Goal: Information Seeking & Learning: Learn about a topic

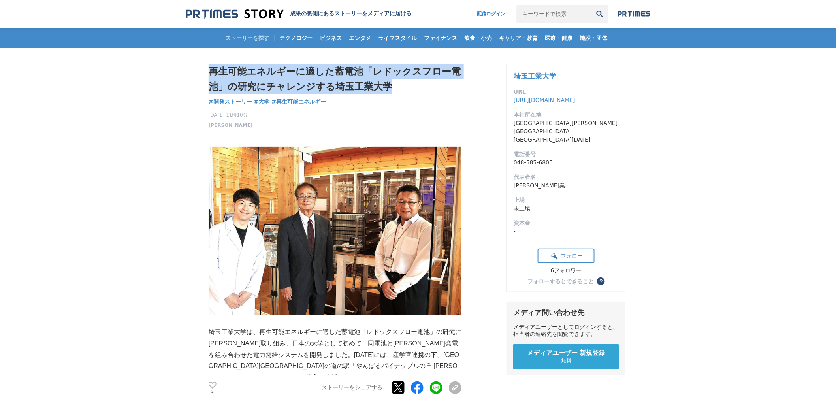
drag, startPoint x: 198, startPoint y: 68, endPoint x: 451, endPoint y: 100, distance: 255.2
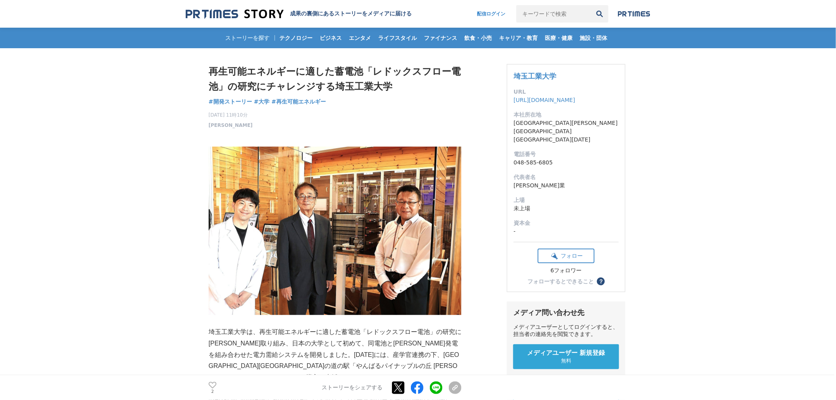
click at [450, 101] on div "再生可能エネルギーに適した蓄電池「レドックスフロー電池」の研究にチャレンジする埼玉工業大学 開発ストーリー #開発ストーリー #大学 #再生可能エネルギー 2" at bounding box center [335, 96] width 253 height 65
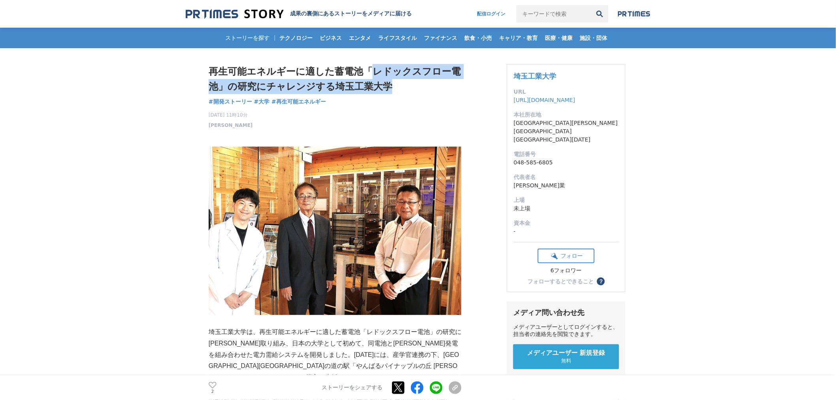
drag, startPoint x: 365, startPoint y: 69, endPoint x: 450, endPoint y: 81, distance: 85.1
click at [450, 81] on h1 "再生可能エネルギーに適した蓄電池「レドックスフロー電池」の研究にチャレンジする埼玉工業大学" at bounding box center [335, 79] width 253 height 30
click at [450, 88] on h1 "再生可能エネルギーに適した蓄電池「レドックスフロー電池」の研究にチャレンジする埼玉工業大学" at bounding box center [335, 79] width 253 height 30
drag, startPoint x: 358, startPoint y: 84, endPoint x: 206, endPoint y: 73, distance: 152.0
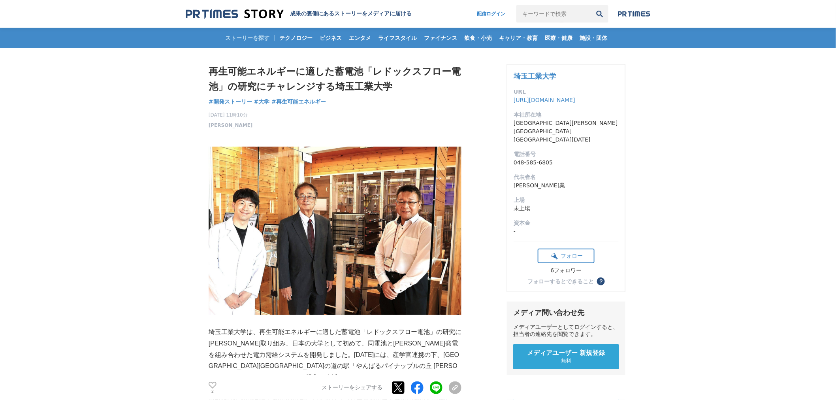
click at [395, 107] on div "再生可能エネルギーに適した蓄電池「レドックスフロー電池」の研究にチャレンジする埼玉工業大学 開発ストーリー #開発ストーリー #大学 #再生可能エネルギー 2" at bounding box center [335, 96] width 253 height 65
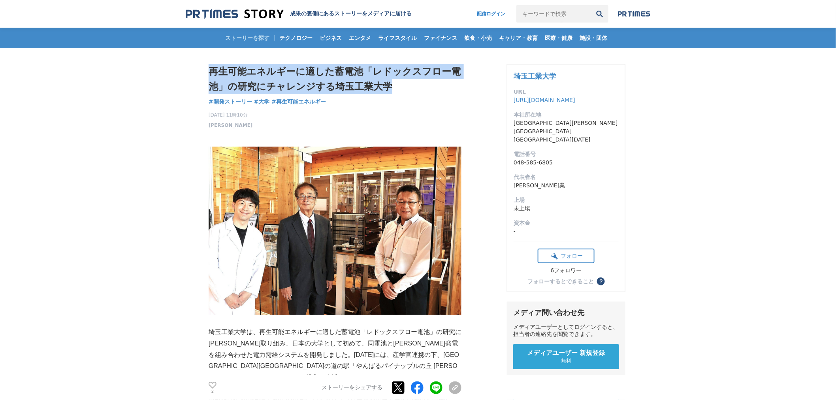
drag, startPoint x: 389, startPoint y: 85, endPoint x: 203, endPoint y: 62, distance: 187.0
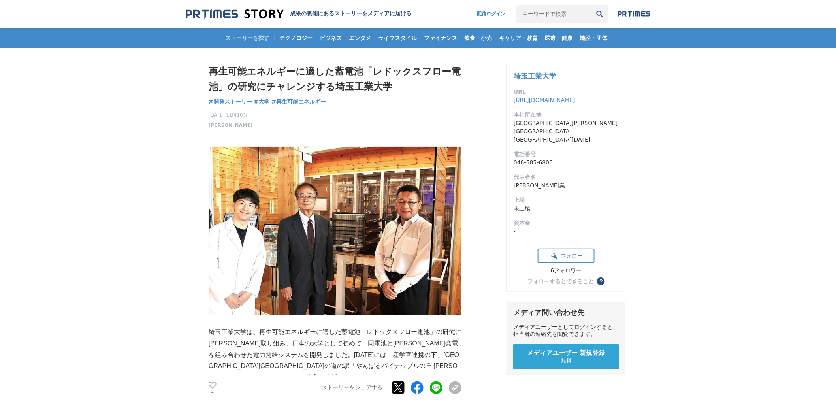
click at [380, 110] on div "[DATE] 11時10分 [PERSON_NAME] 2" at bounding box center [335, 118] width 253 height 21
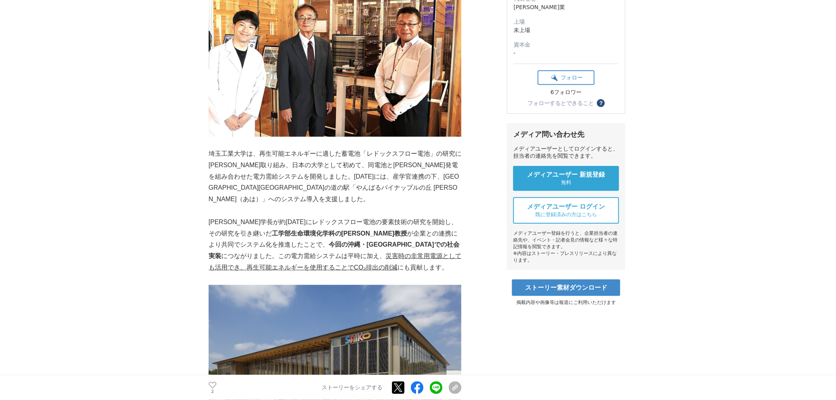
scroll to position [219, 0]
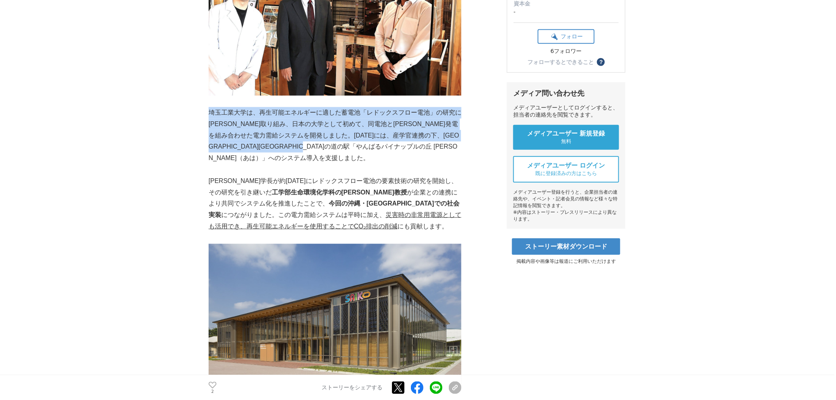
drag, startPoint x: 211, startPoint y: 111, endPoint x: 458, endPoint y: 152, distance: 251.1
click at [458, 152] on p "埼玉工業大学は、再生可能エネルギーに適した蓄電池「レドックスフロー電池」の研究に[PERSON_NAME]取り組み、日本の大学として初めて、同電池と[PERS…" at bounding box center [335, 135] width 253 height 57
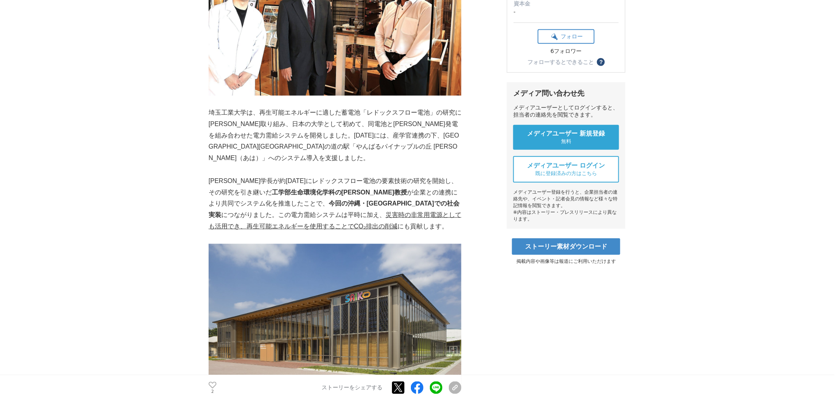
click at [459, 164] on p at bounding box center [335, 169] width 253 height 11
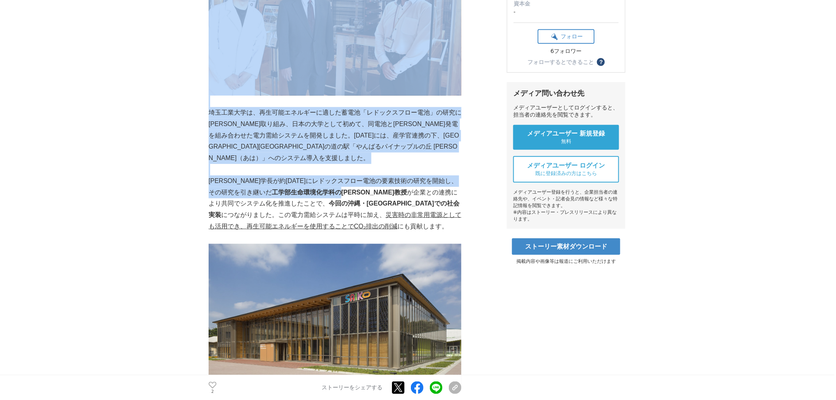
drag, startPoint x: 199, startPoint y: 172, endPoint x: 348, endPoint y: 176, distance: 149.8
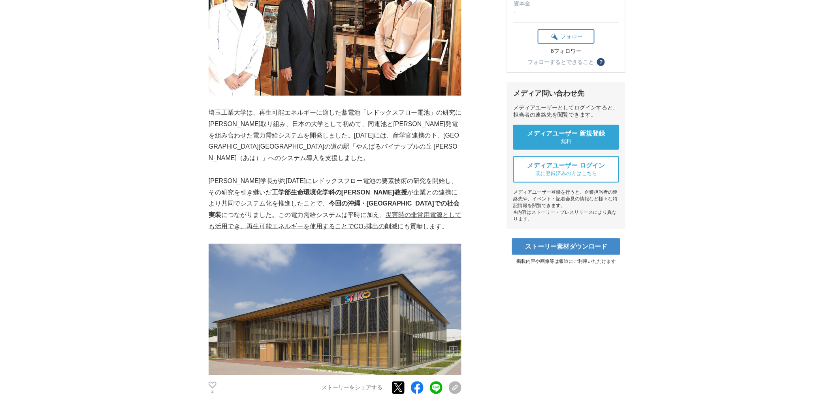
click at [353, 189] on strong "工学部生命環境化学科の[PERSON_NAME]教授" at bounding box center [339, 192] width 135 height 7
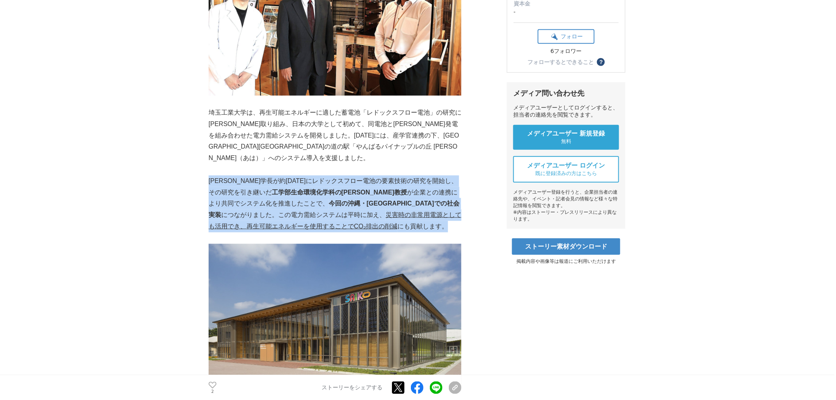
drag, startPoint x: 208, startPoint y: 172, endPoint x: 440, endPoint y: 218, distance: 236.5
click at [440, 218] on p "[PERSON_NAME]学長が約[DATE]にレドックスフロー電池の要素技術の研究を開始し、その研究を引き継いだ 工学部生命環境化学科の[PERSON_NA…" at bounding box center [335, 203] width 253 height 57
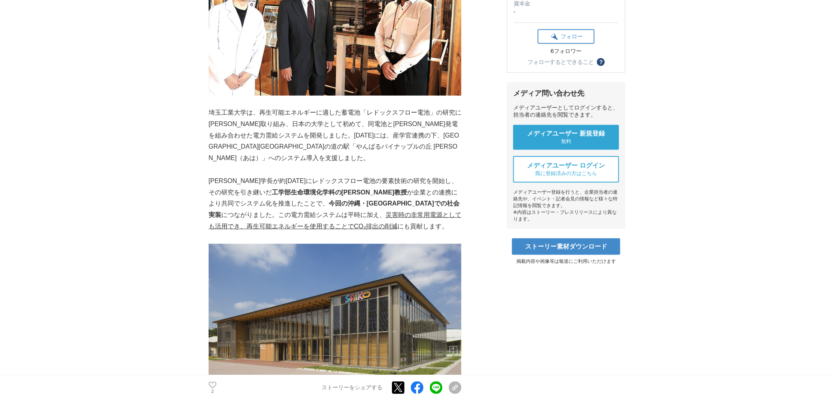
click at [441, 232] on p at bounding box center [335, 237] width 253 height 11
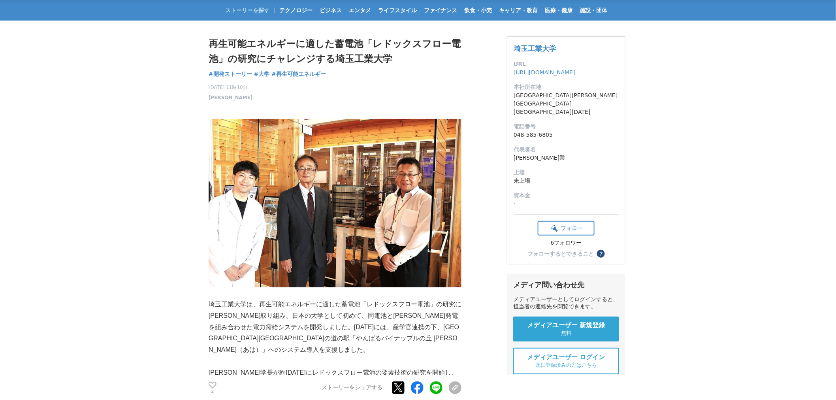
scroll to position [0, 0]
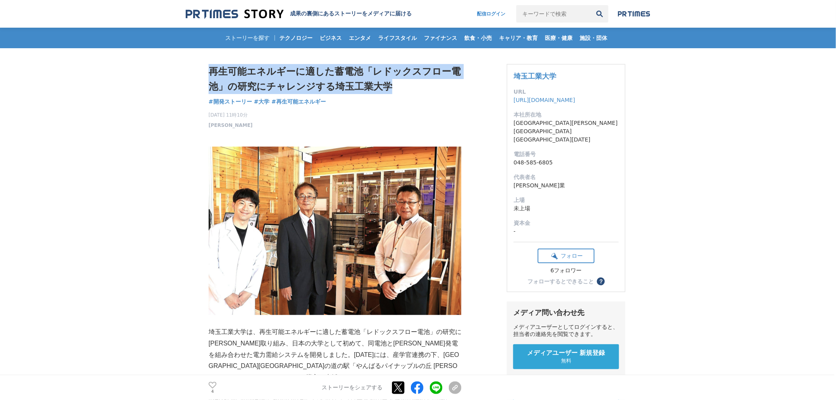
drag, startPoint x: 390, startPoint y: 94, endPoint x: 189, endPoint y: 68, distance: 203.1
copy h1 "再生可能エネルギーに適した蓄電池「レドックスフロー電池」の研究にチャレンジする埼玉工業大学"
click at [392, 119] on div "2025年8月14日 11時10分 埼工大 4" at bounding box center [335, 118] width 253 height 21
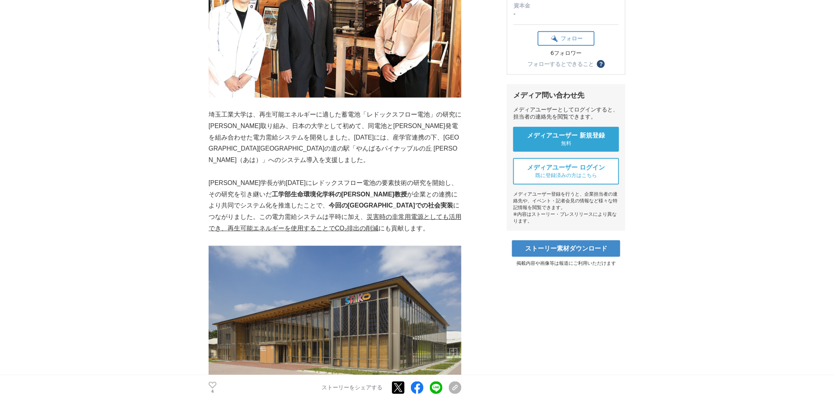
scroll to position [219, 0]
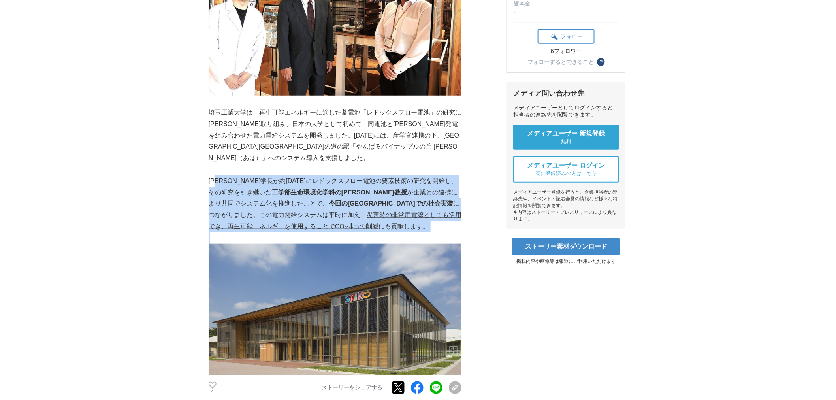
drag, startPoint x: 220, startPoint y: 169, endPoint x: 363, endPoint y: 216, distance: 150.2
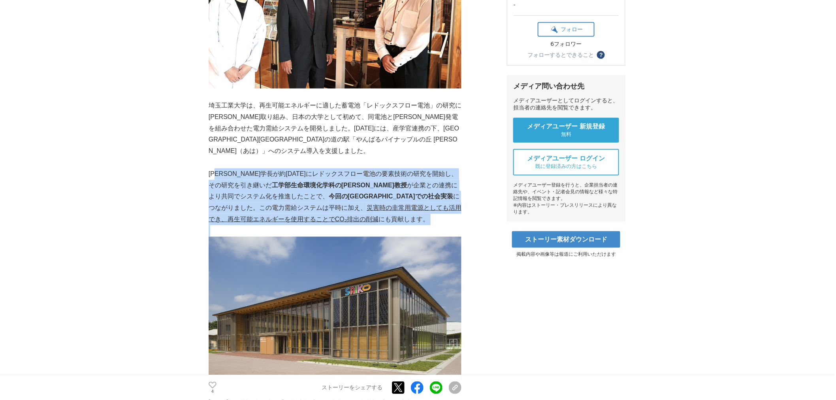
scroll to position [439, 0]
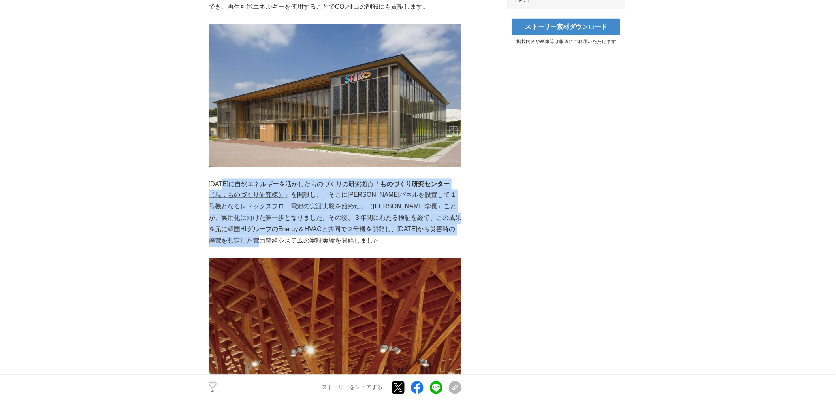
drag, startPoint x: 226, startPoint y: 175, endPoint x: 396, endPoint y: 226, distance: 177.6
click at [411, 232] on p "2016年に自然エネルギーを活かしたものづくりの研究拠点 「ものづくり研究センター （現：ものづくり研究棟） 」 を開設し、「そこに太陽光パネルを設置して１号…" at bounding box center [335, 213] width 253 height 68
click at [376, 222] on p "2016年に自然エネルギーを活かしたものづくりの研究拠点 「ものづくり研究センター （現：ものづくり研究棟） 」 を開設し、「そこに太陽光パネルを設置して１号…" at bounding box center [335, 213] width 253 height 68
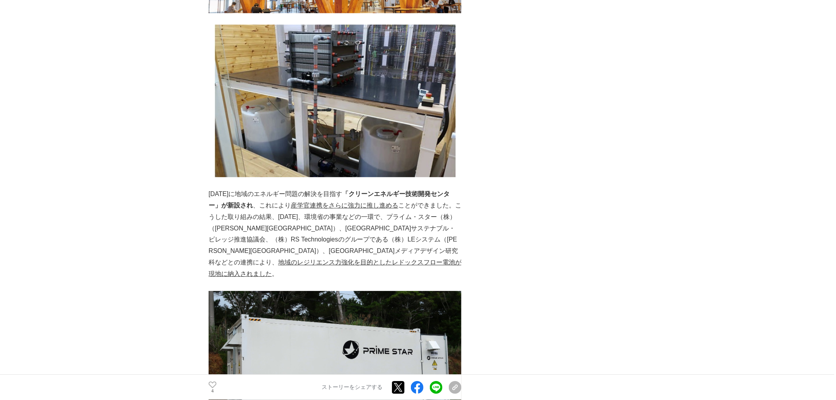
scroll to position [922, 0]
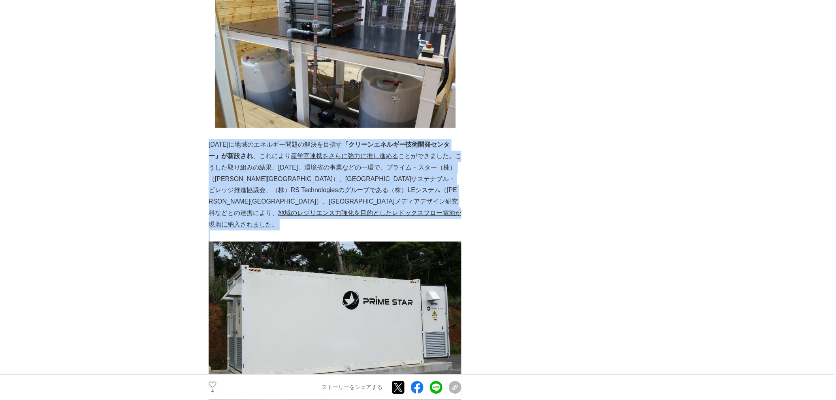
drag, startPoint x: 294, startPoint y: 209, endPoint x: 208, endPoint y: 131, distance: 116.1
click at [401, 175] on p "2024年に地域のエネルギー問題の解決を目指す 「クリーンエネルギー技術開発センター」が新設され 、これにより 産学官連携をさらに強力に推し進める ことができ…" at bounding box center [335, 184] width 253 height 91
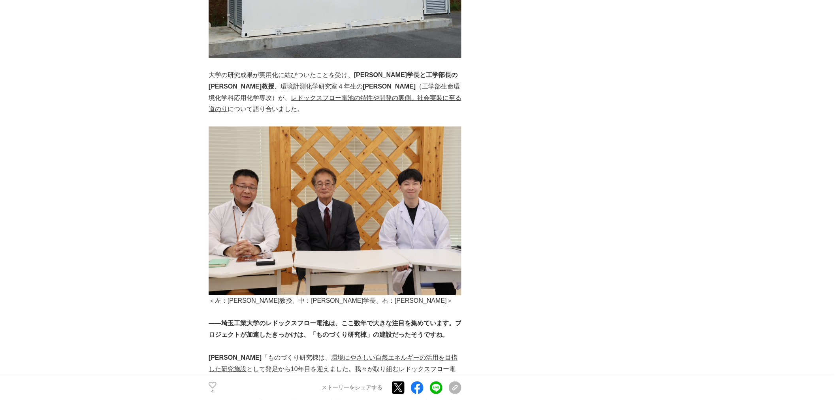
scroll to position [1404, 0]
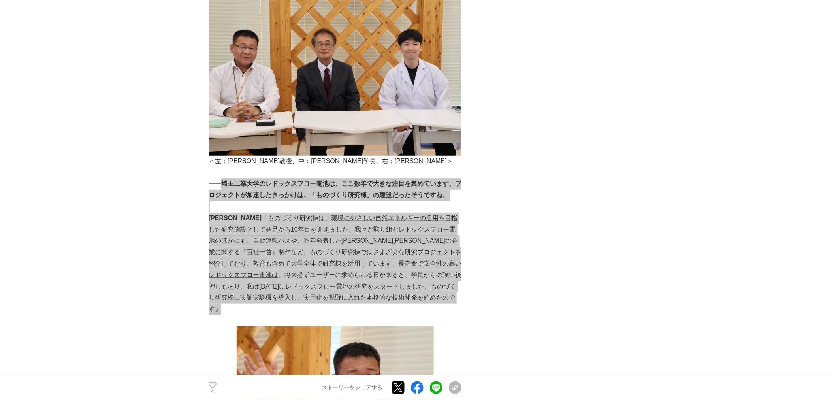
drag, startPoint x: 224, startPoint y: 164, endPoint x: 435, endPoint y: 278, distance: 240.6
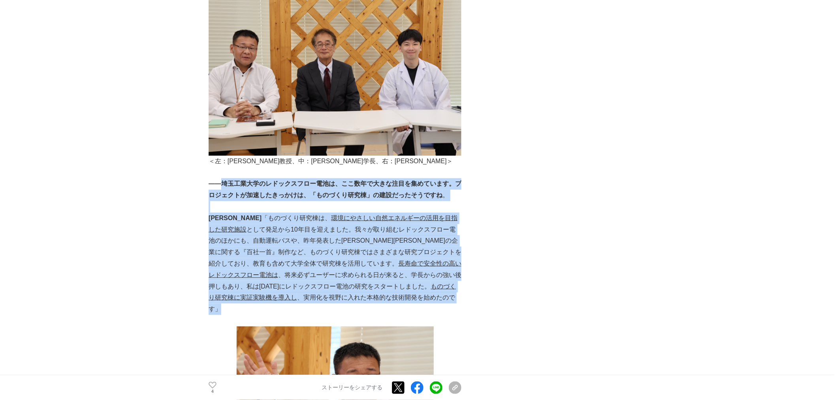
drag, startPoint x: 435, startPoint y: 277, endPoint x: 433, endPoint y: 270, distance: 7.8
click at [435, 277] on p "松浦 「ものづくり研究棟は、 環境にやさしい自然エネルギーの活用を目指した研究施設 として発足から10年目を迎えました。我々が取り組むレドックスフロー電池のほ…" at bounding box center [335, 264] width 253 height 102
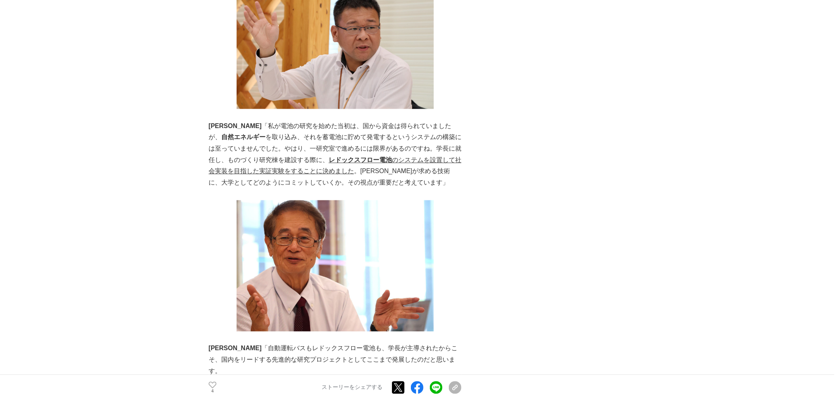
scroll to position [1756, 0]
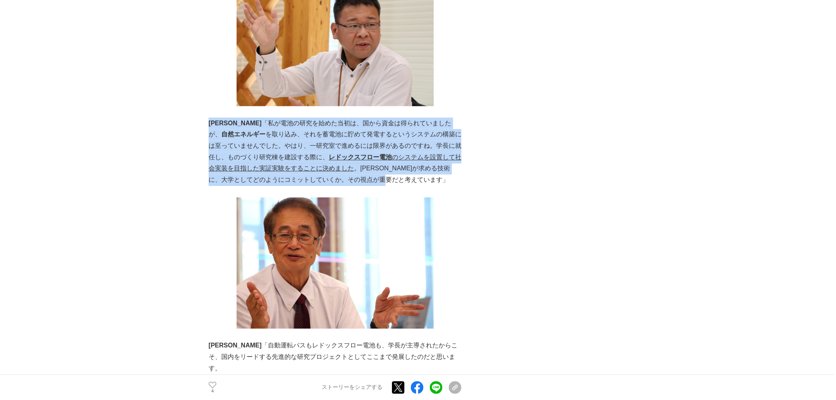
drag, startPoint x: 367, startPoint y: 149, endPoint x: 211, endPoint y: 85, distance: 168.4
click at [211, 118] on p "内山 「私が電池の研究を始めた当初は、国から資金は得られていましたが、 自然エネルギー を取り込み、それを蓄電池に貯めて発電するというシステムの構築には至って…" at bounding box center [335, 152] width 253 height 68
click at [238, 118] on p "内山 「私が電池の研究を始めた当初は、国から資金は得られていましたが、 自然エネルギー を取り込み、それを蓄電池に貯めて発電するというシステムの構築には至って…" at bounding box center [335, 152] width 253 height 68
drag, startPoint x: 232, startPoint y: 89, endPoint x: 414, endPoint y: 152, distance: 192.4
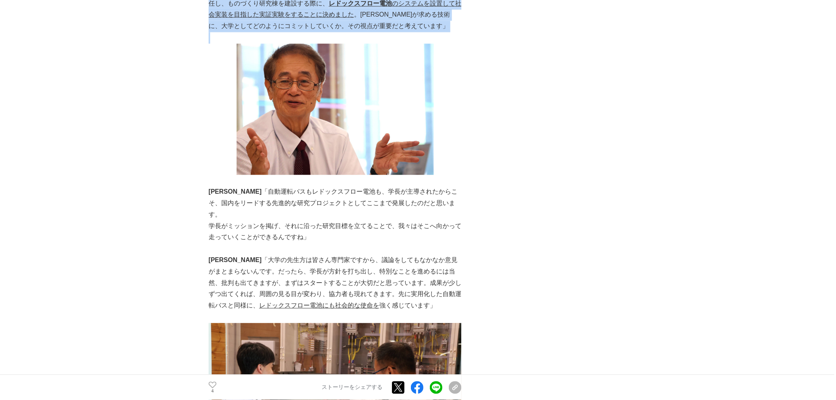
scroll to position [1931, 0]
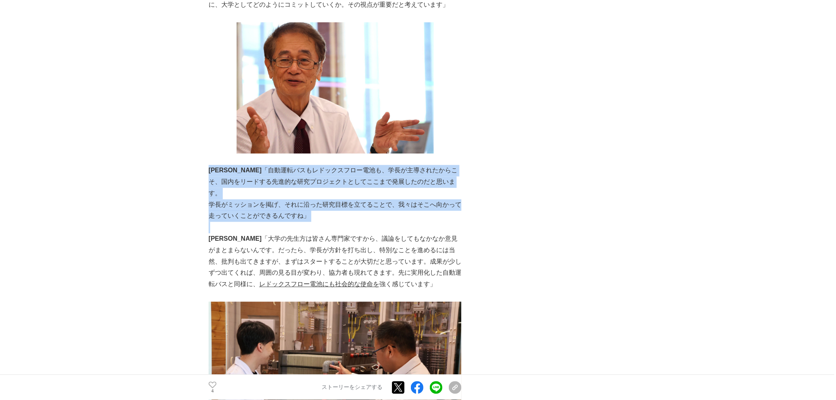
drag, startPoint x: 216, startPoint y: 138, endPoint x: 386, endPoint y: 182, distance: 175.1
click at [386, 222] on p at bounding box center [335, 227] width 253 height 11
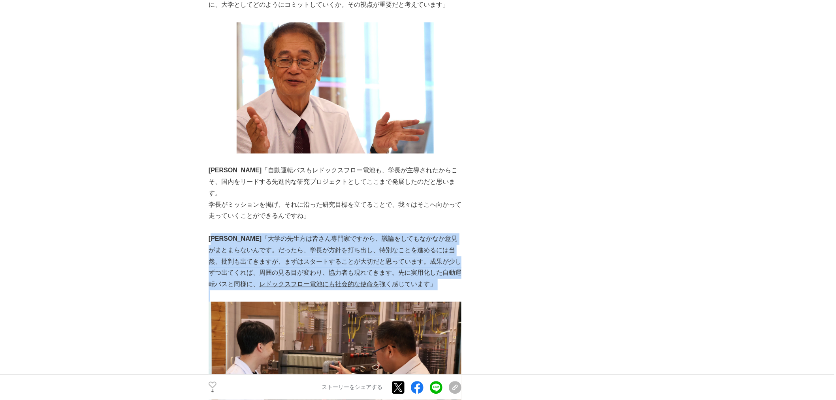
drag, startPoint x: 224, startPoint y: 192, endPoint x: 400, endPoint y: 253, distance: 186.6
click at [420, 238] on p "内山 「大学の先生方は皆さん専門家ですから、議論をしてもなかなか意見がまとまらないんです。だったら、学長が方針を打ち出し、特別なことを進めるには当然、批判も出…" at bounding box center [335, 261] width 253 height 57
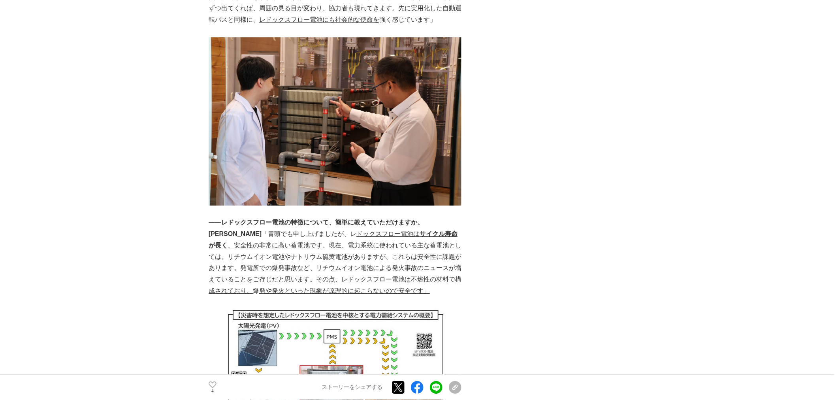
scroll to position [2238, 0]
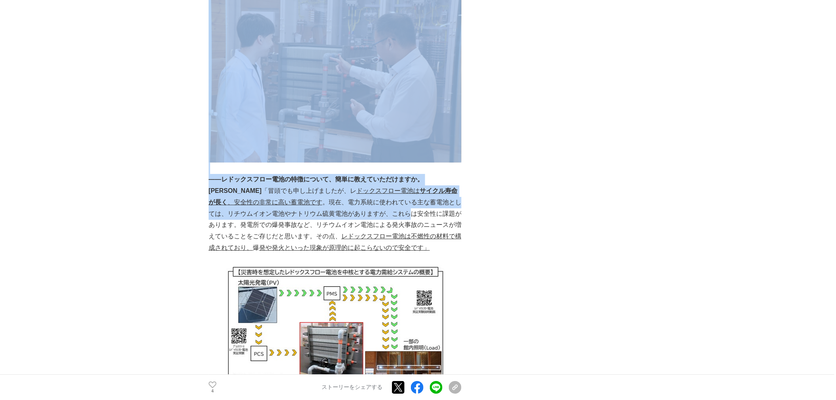
drag, startPoint x: 209, startPoint y: 134, endPoint x: 386, endPoint y: 162, distance: 179.6
click at [388, 185] on p "松浦 「冒頭でも申し上げましたが、レ ドックスフロー電池は サイクル寿命が長く 、安全性の非常に高い蓄電池です 。現在、電力系統に使われている主な蓄電池として…" at bounding box center [335, 219] width 253 height 68
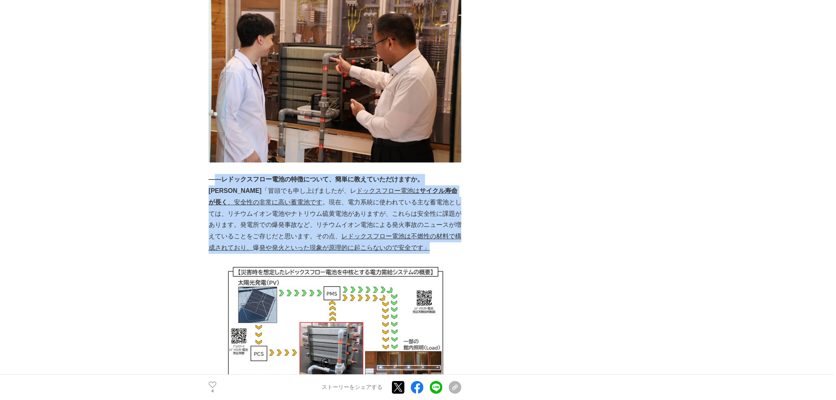
drag, startPoint x: 217, startPoint y: 132, endPoint x: 412, endPoint y: 205, distance: 208.0
click at [412, 204] on div "埼玉工業大学は、再生可能エネルギーに適した蓄電池「レドックスフロー電池」の研究に長年取り組み、日本の大学として初めて、同電池と太陽光発電を組み合わせた電力需給…" at bounding box center [335, 151] width 253 height 4524
click at [412, 205] on p "松浦 「冒頭でも申し上げましたが、レ ドックスフロー電池は サイクル寿命が長く 、安全性の非常に高い蓄電池です 。現在、電力系統に使われている主な蓄電池として…" at bounding box center [335, 219] width 253 height 68
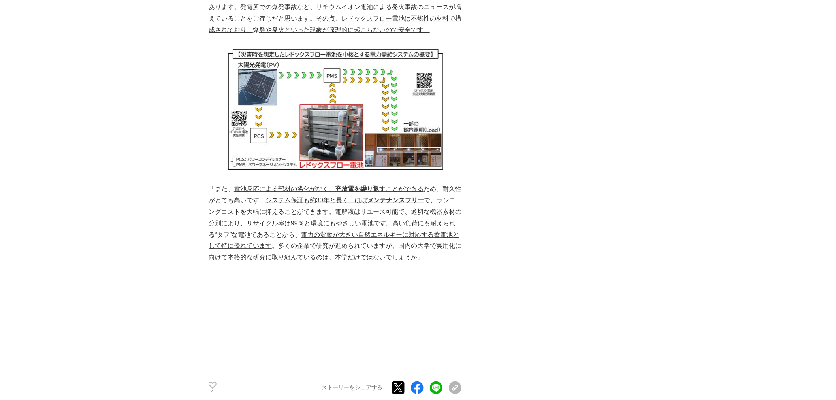
scroll to position [2458, 0]
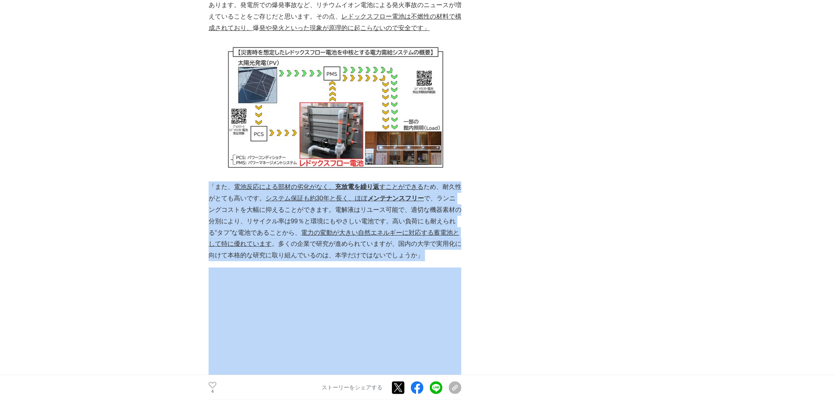
drag, startPoint x: 210, startPoint y: 143, endPoint x: 455, endPoint y: 217, distance: 256.2
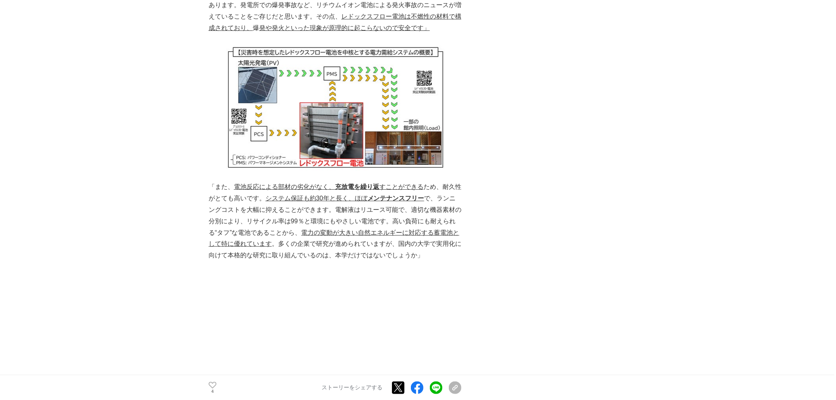
click at [516, 135] on div "再生可能エネルギーに適した蓄電池「レドックスフロー電池」の研究にチャレンジする埼玉工業大学 開発ストーリー #開発ストーリー #大学" at bounding box center [418, 330] width 419 height 5480
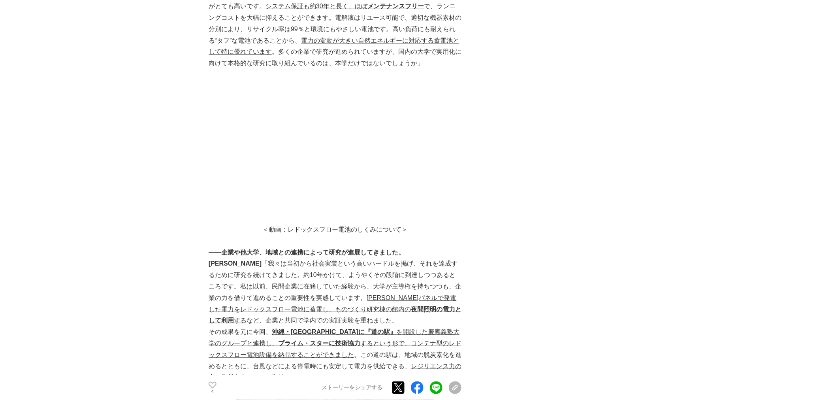
scroll to position [2677, 0]
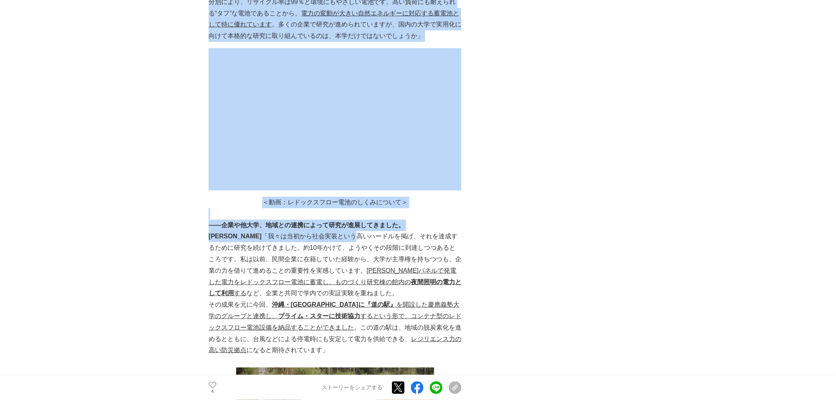
drag, startPoint x: 202, startPoint y: 180, endPoint x: 333, endPoint y: 181, distance: 131.2
click at [323, 187] on main "再生可能エネルギーに適した蓄電池「レドックスフロー電池」の研究にチャレンジする埼玉工業大学 開発ストーリー #開発ストーリー #大学 4 　 」 。 4" at bounding box center [418, 127] width 836 height 5512
click at [334, 222] on strong "――企業や他大学、地域との連携によって研究が進展してきました。" at bounding box center [307, 225] width 196 height 7
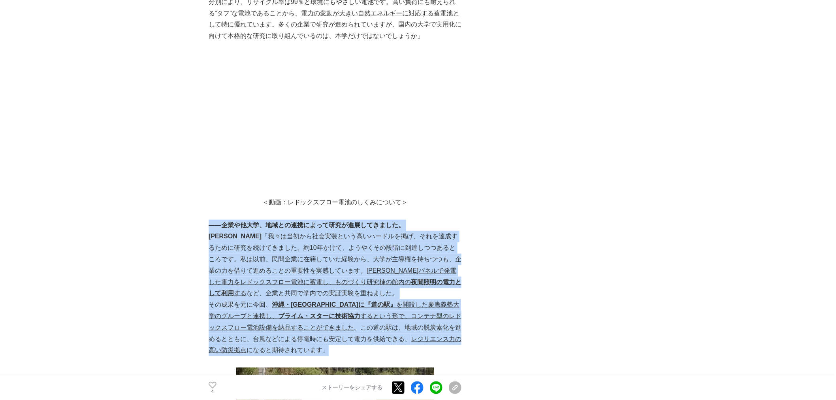
drag, startPoint x: 209, startPoint y: 179, endPoint x: 452, endPoint y: 305, distance: 274.4
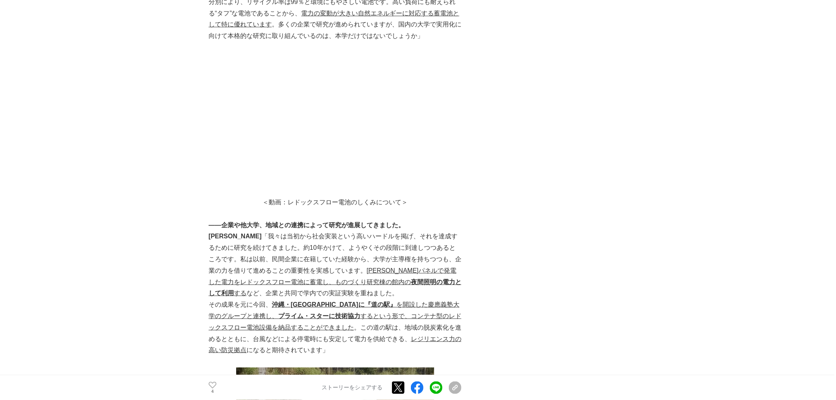
click at [553, 188] on div "再生可能エネルギーに適した蓄電池「レドックスフロー電池」の研究にチャレンジする埼玉工業大学 開発ストーリー #開発ストーリー #大学" at bounding box center [418, 111] width 419 height 5480
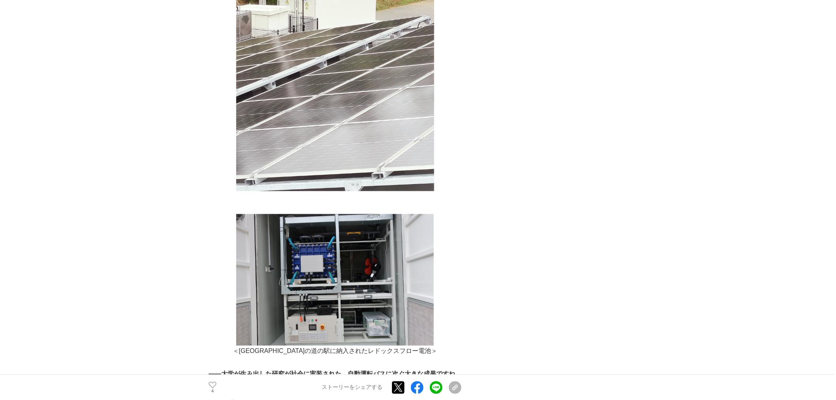
scroll to position [3204, 0]
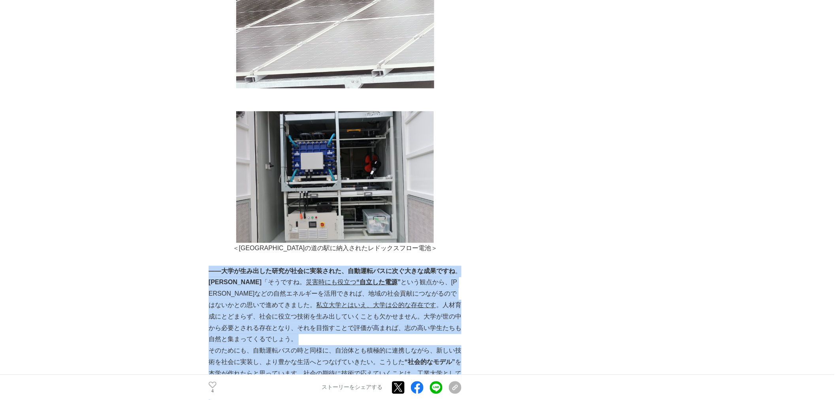
drag, startPoint x: 210, startPoint y: 226, endPoint x: 431, endPoint y: 348, distance: 252.3
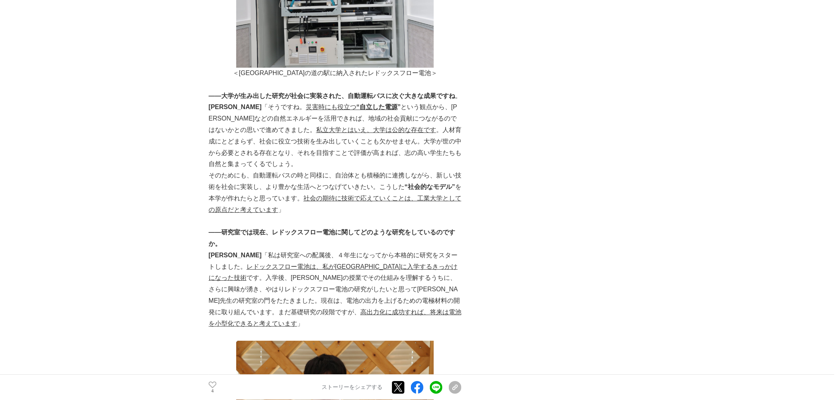
scroll to position [3380, 0]
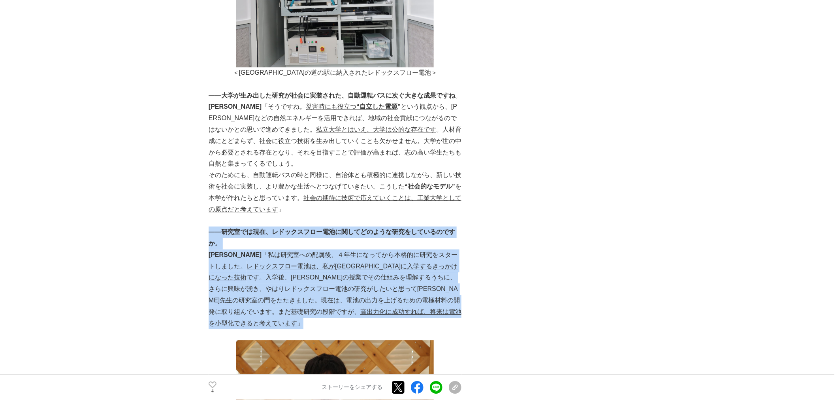
drag, startPoint x: 210, startPoint y: 188, endPoint x: 448, endPoint y: 263, distance: 249.6
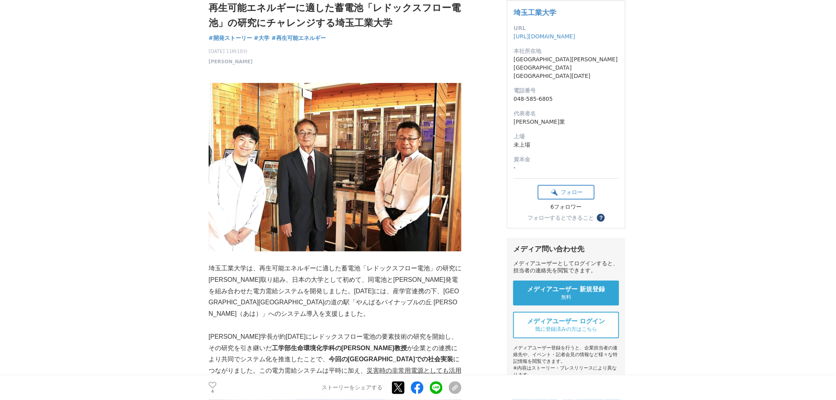
scroll to position [57, 0]
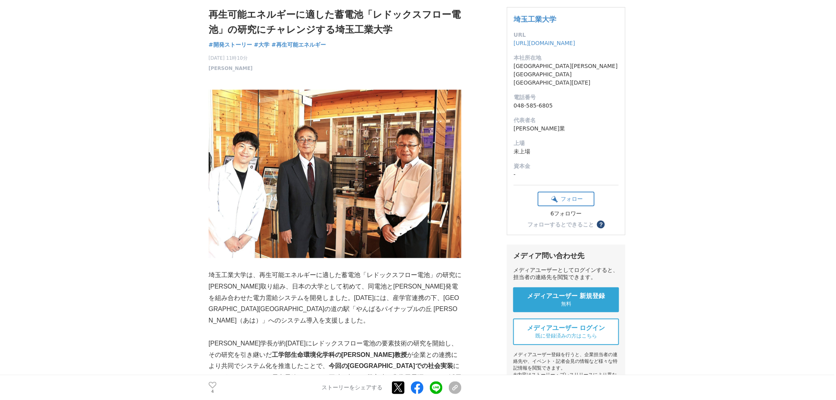
drag, startPoint x: 831, startPoint y: 32, endPoint x: 827, endPoint y: 29, distance: 4.6
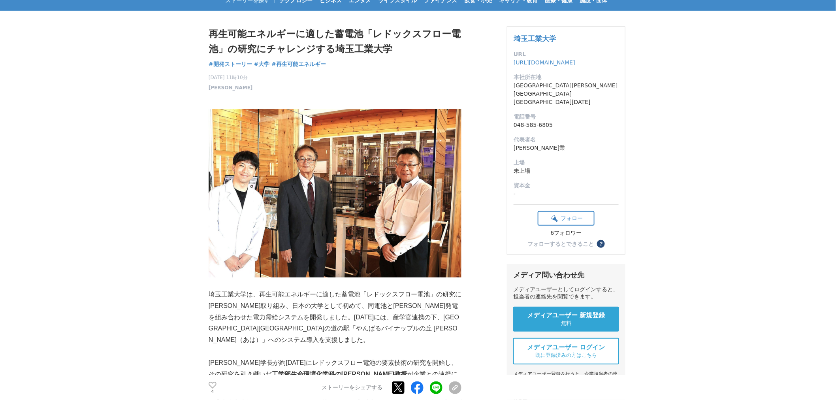
scroll to position [0, 0]
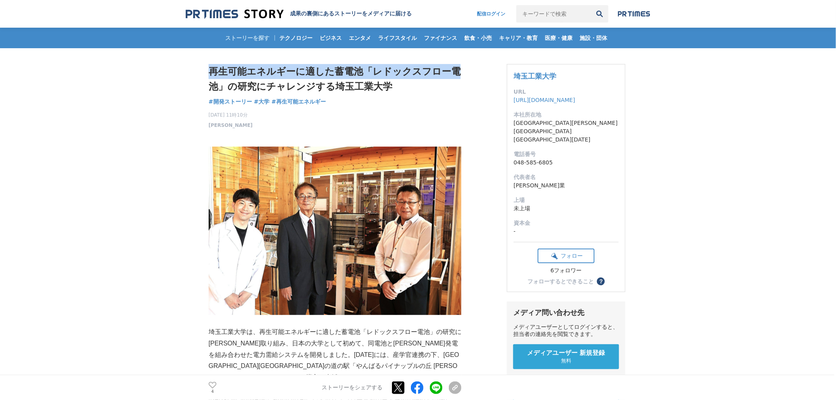
drag, startPoint x: 208, startPoint y: 69, endPoint x: 459, endPoint y: 78, distance: 251.0
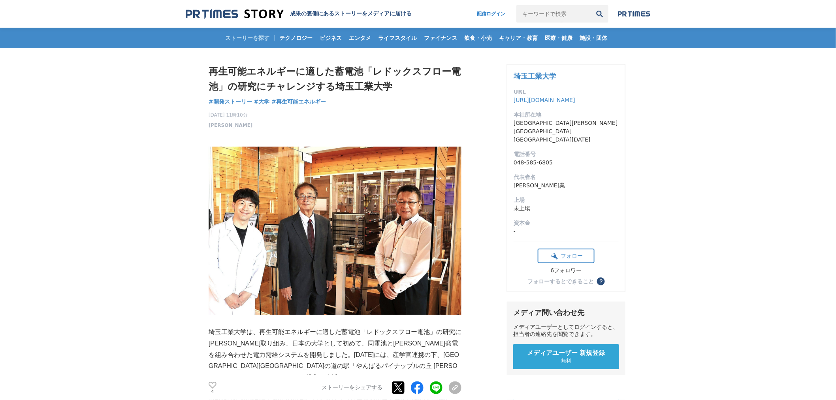
click at [438, 90] on h1 "再生可能エネルギーに適した蓄電池「レドックスフロー電池」の研究にチャレンジする埼玉工業大学" at bounding box center [335, 79] width 253 height 30
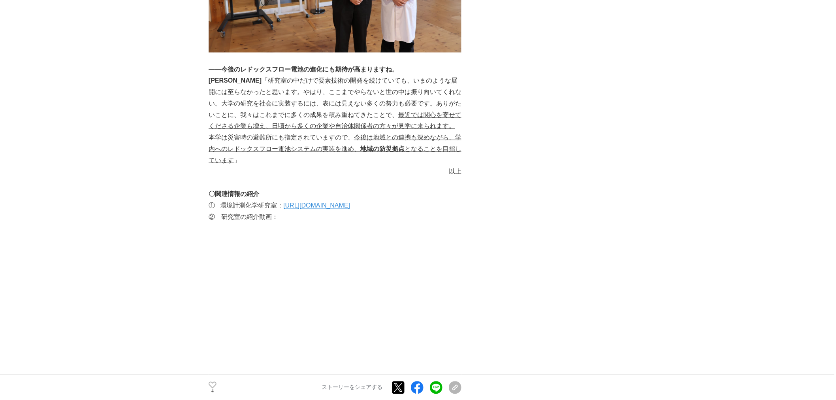
scroll to position [4214, 0]
